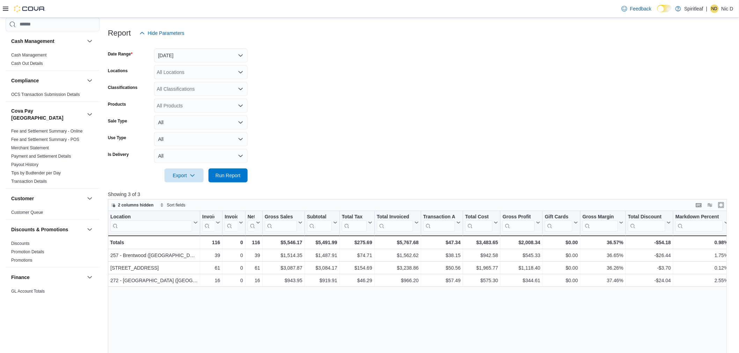
scroll to position [194, 0]
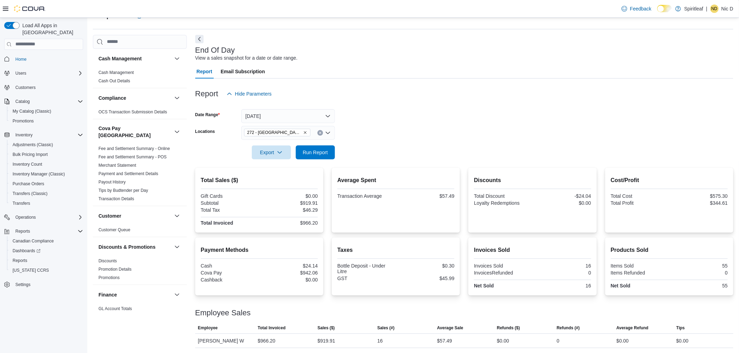
scroll to position [388, 0]
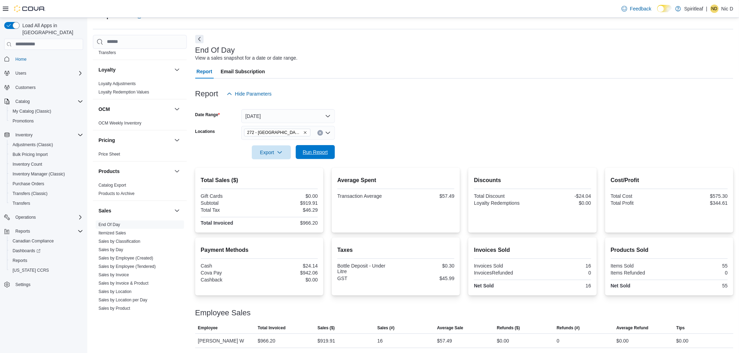
click at [323, 147] on span "Run Report" at bounding box center [315, 152] width 31 height 14
click at [326, 154] on span "Run Report" at bounding box center [315, 152] width 25 height 7
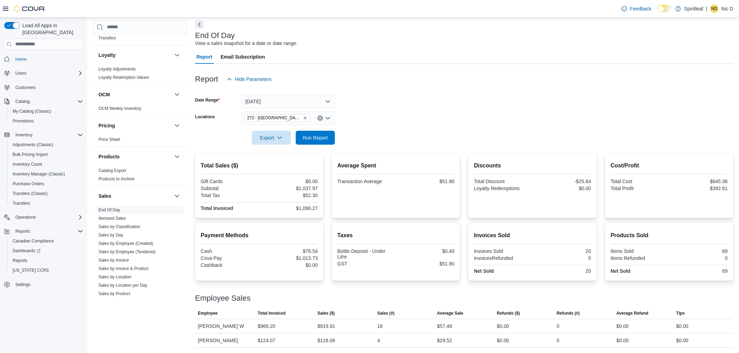
click at [421, 67] on div at bounding box center [464, 68] width 538 height 8
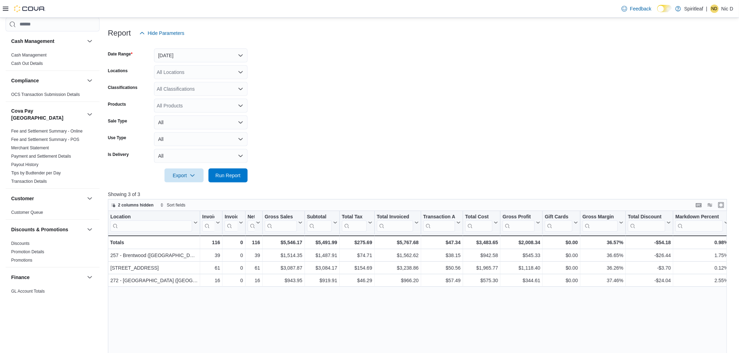
scroll to position [194, 0]
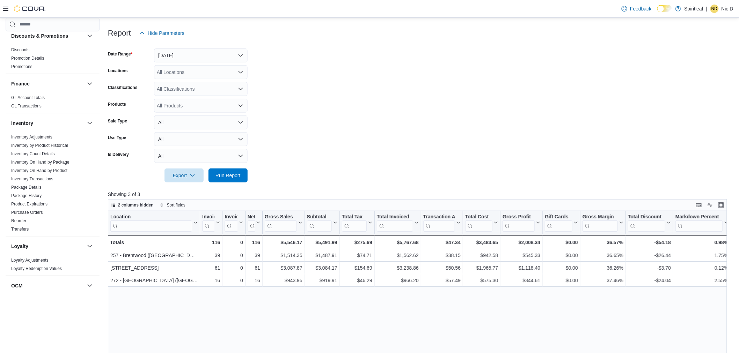
drag, startPoint x: 364, startPoint y: 90, endPoint x: 362, endPoint y: 94, distance: 4.7
click at [364, 93] on form "Date Range Today Locations All Locations Classifications All Classifications Pr…" at bounding box center [421, 111] width 626 height 143
